Goal: Task Accomplishment & Management: Manage account settings

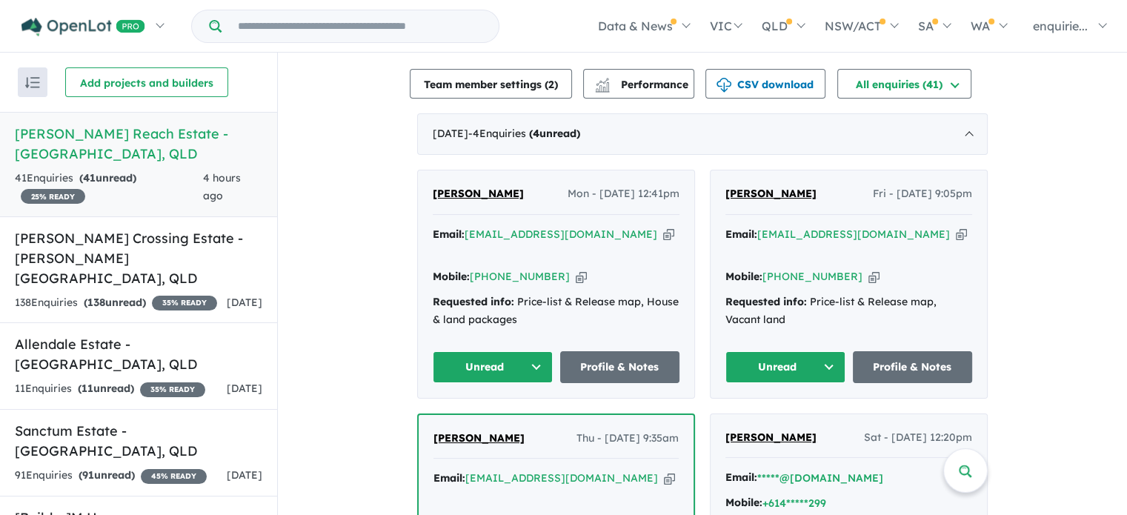
scroll to position [371, 0]
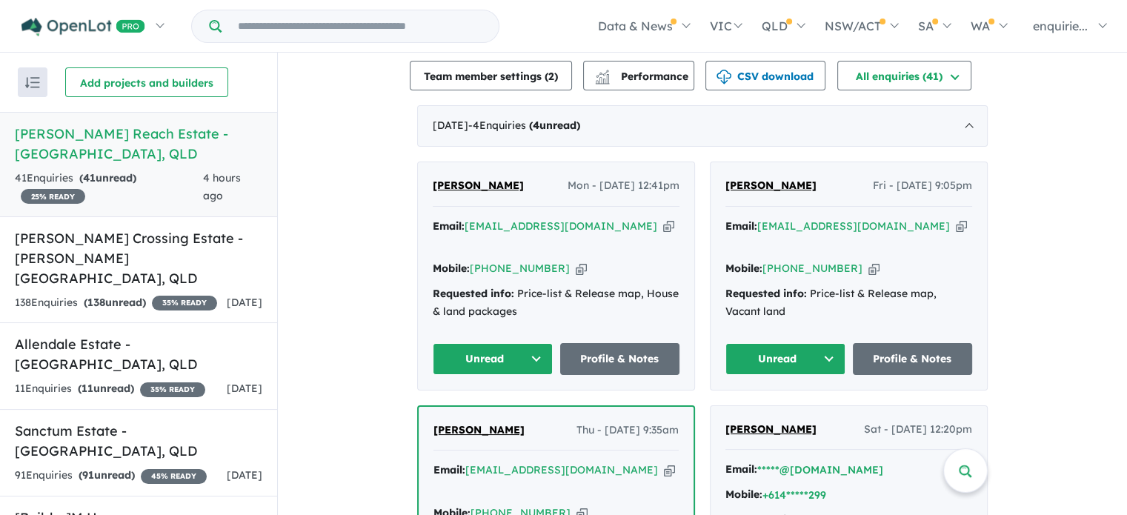
click at [576, 261] on icon "button" at bounding box center [581, 269] width 11 height 16
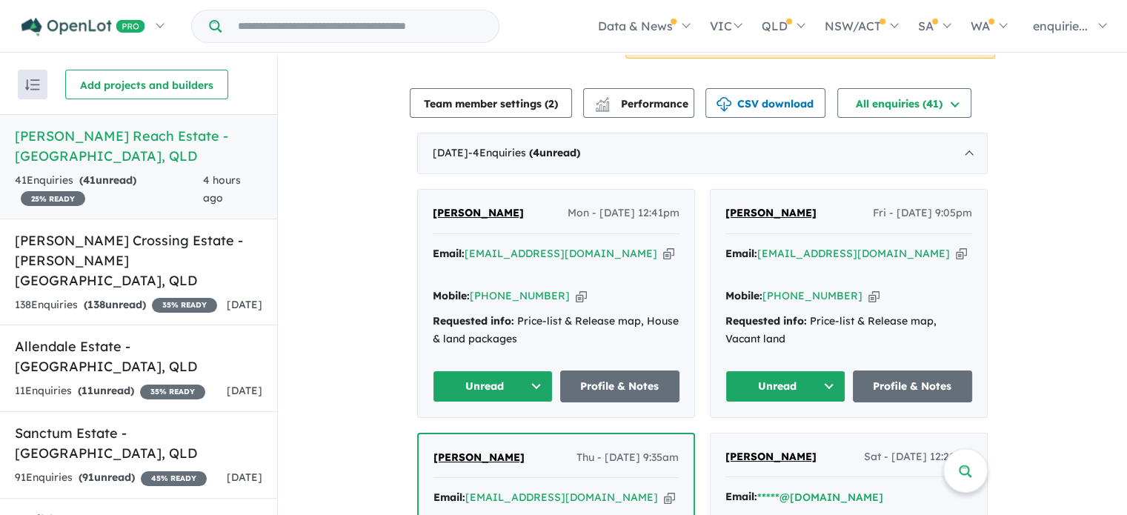
scroll to position [344, 0]
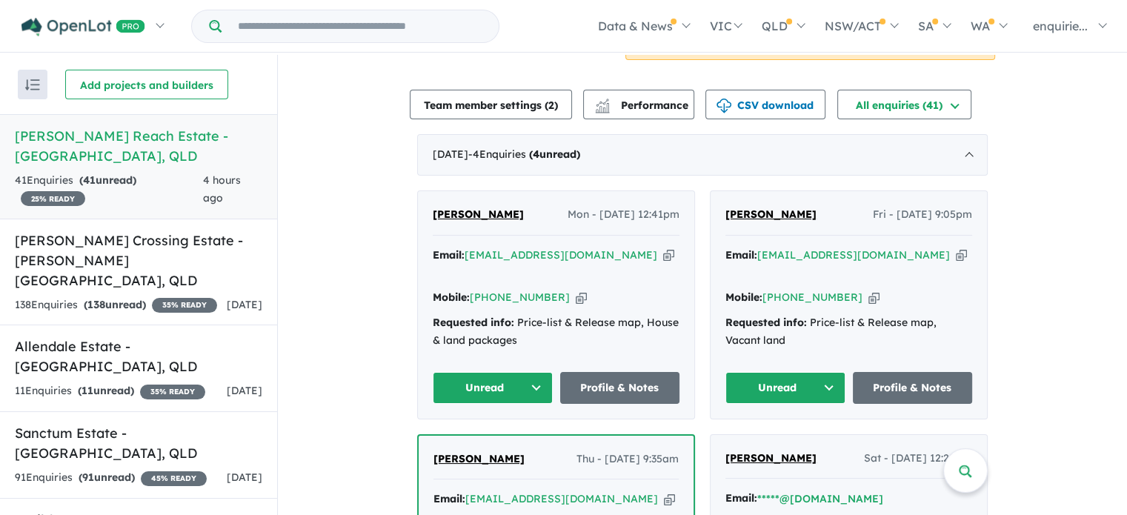
click at [605, 247] on div "Email: dajekjucen1@gmail.com Copied!" at bounding box center [556, 265] width 247 height 36
click at [663, 248] on icon "button" at bounding box center [668, 256] width 11 height 16
click at [576, 290] on icon "button" at bounding box center [581, 298] width 11 height 16
drag, startPoint x: 585, startPoint y: 300, endPoint x: 480, endPoint y: 304, distance: 104.6
click at [480, 314] on div "Requested info: Price-list & Release map, House & land packages" at bounding box center [556, 332] width 247 height 36
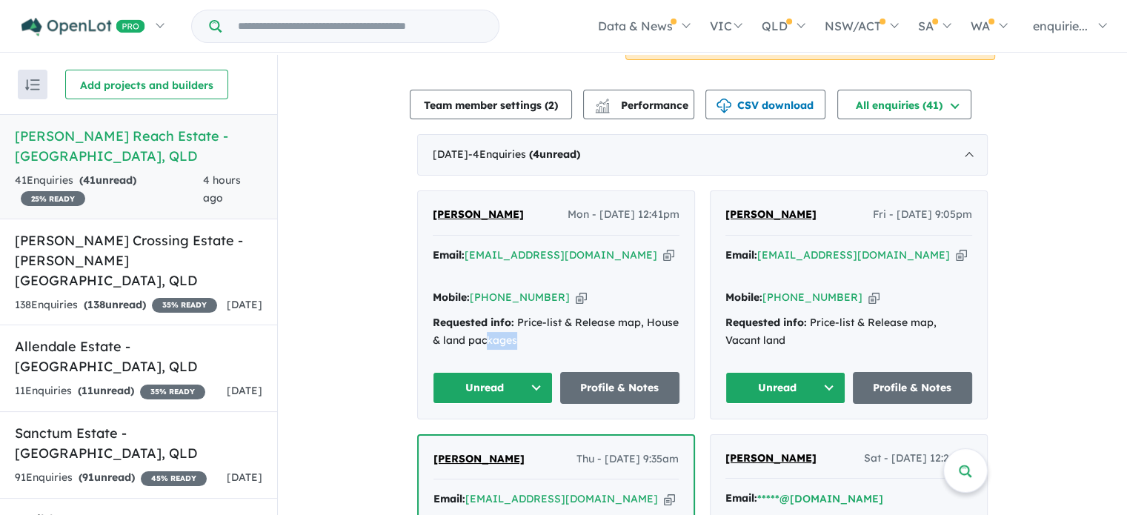
click at [535, 372] on button "Unread" at bounding box center [493, 388] width 120 height 32
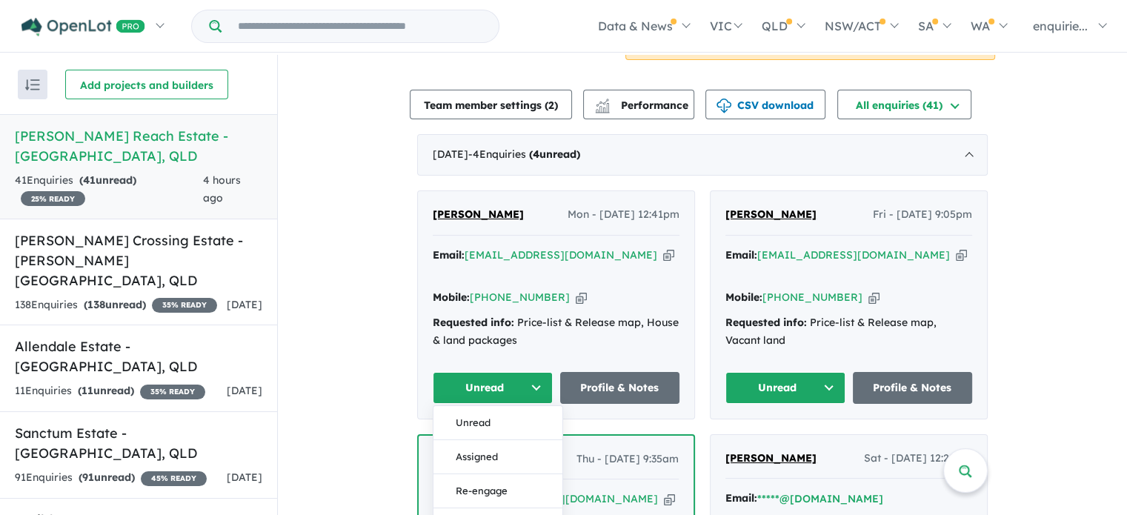
click at [513, 314] on div "Requested info: Price-list & Release map, House & land packages" at bounding box center [556, 332] width 247 height 36
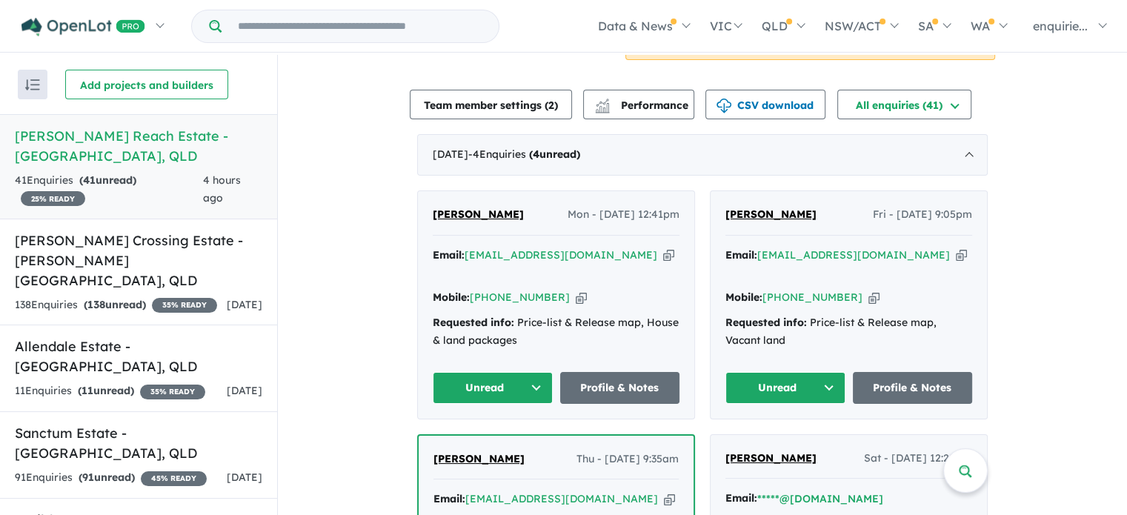
click at [459, 206] on link "[PERSON_NAME]" at bounding box center [478, 215] width 91 height 18
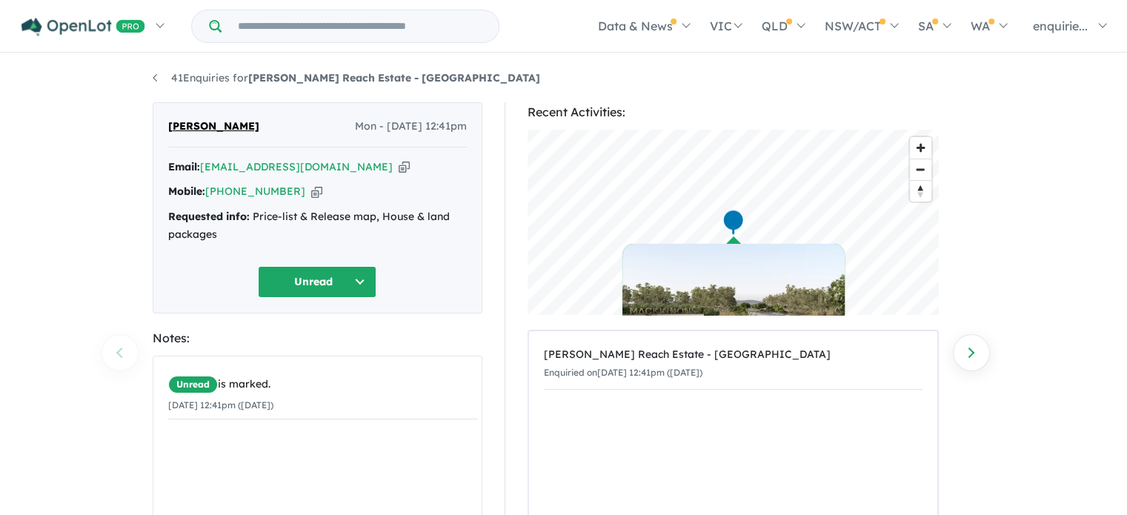
click at [149, 76] on div "41 Enquiries for [PERSON_NAME] Reach Estate - Gumlow Previous enquiry Next enqu…" at bounding box center [564, 286] width 845 height 462
click at [164, 74] on link "41 Enquiries for [PERSON_NAME] Reach Estate - [GEOGRAPHIC_DATA]" at bounding box center [347, 77] width 388 height 13
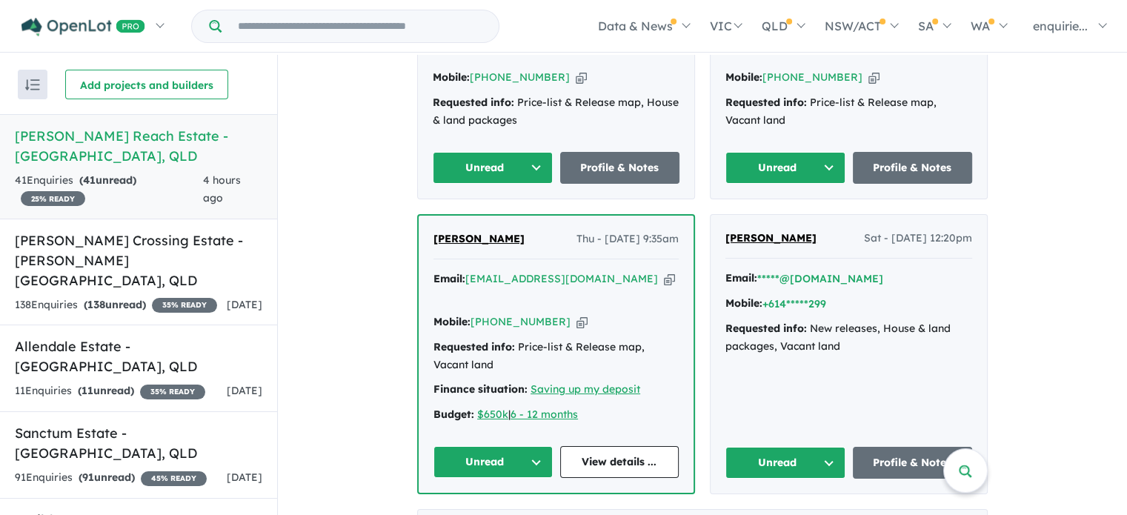
scroll to position [712, 0]
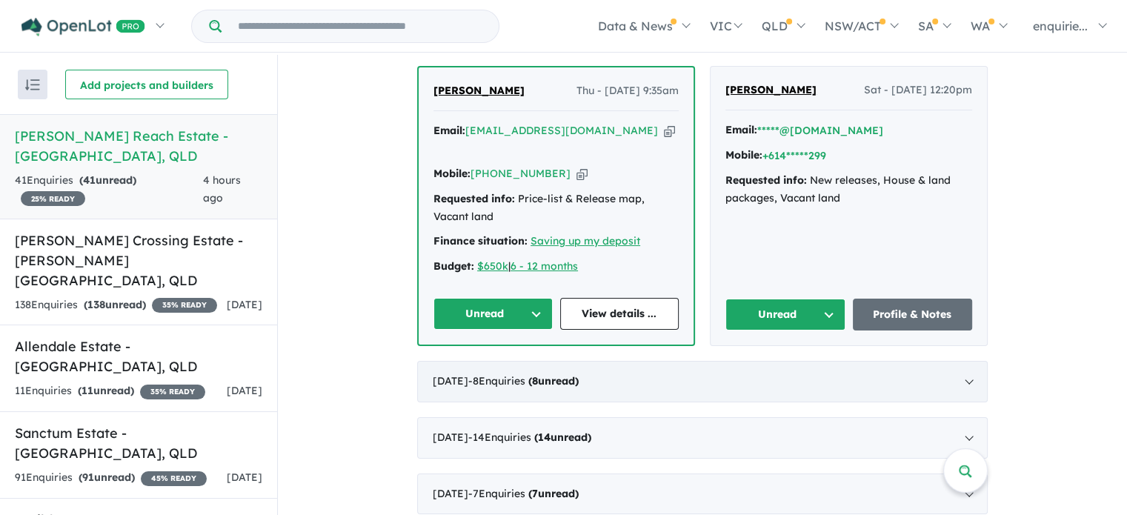
click at [842, 361] on div "[DATE] - 8 Enquir ies ( 8 unread)" at bounding box center [702, 382] width 571 height 42
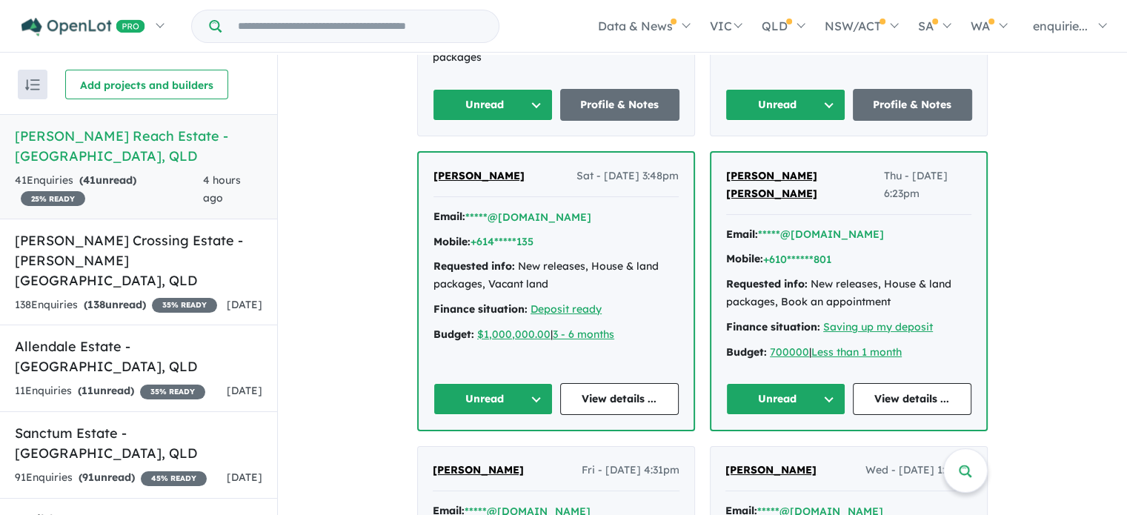
scroll to position [964, 0]
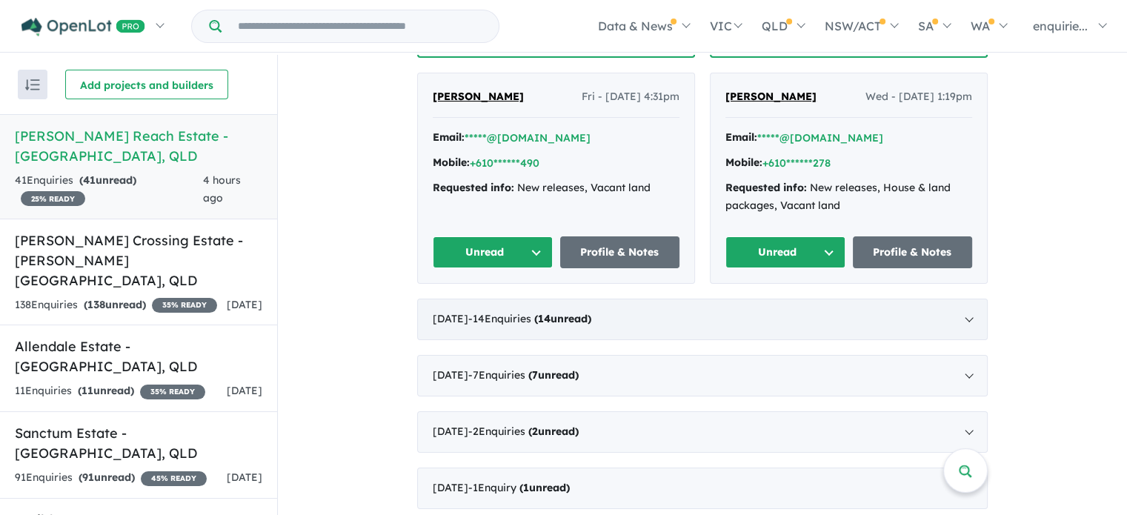
click at [816, 299] on div "[DATE] - 14 Enquir ies ( 14 unread)" at bounding box center [702, 320] width 571 height 42
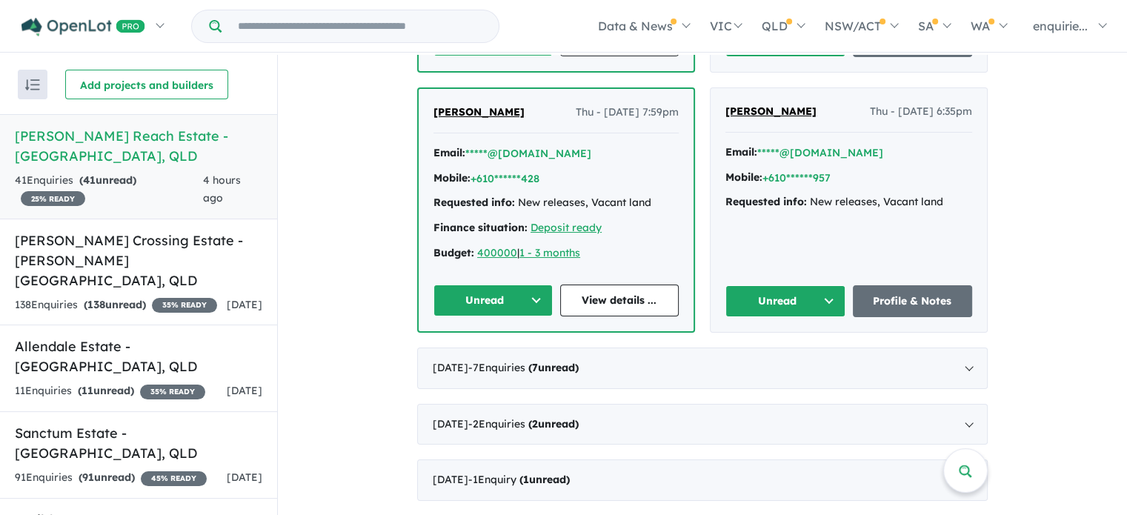
scroll to position [2087, 0]
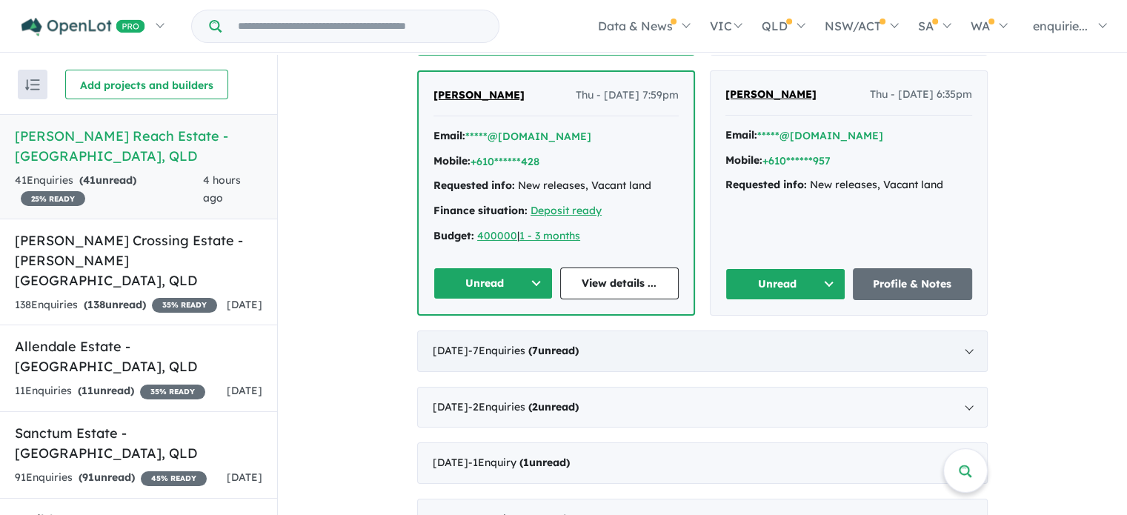
click at [915, 331] on div "[DATE] - 7 Enquir ies ( 7 unread)" at bounding box center [702, 352] width 571 height 42
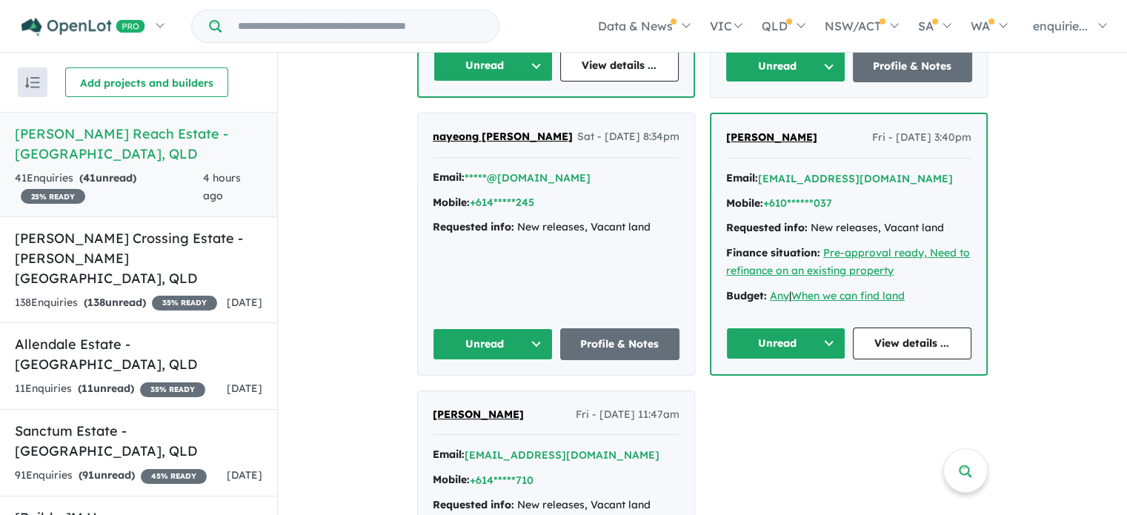
scroll to position [1075, 0]
